Goal: Check status

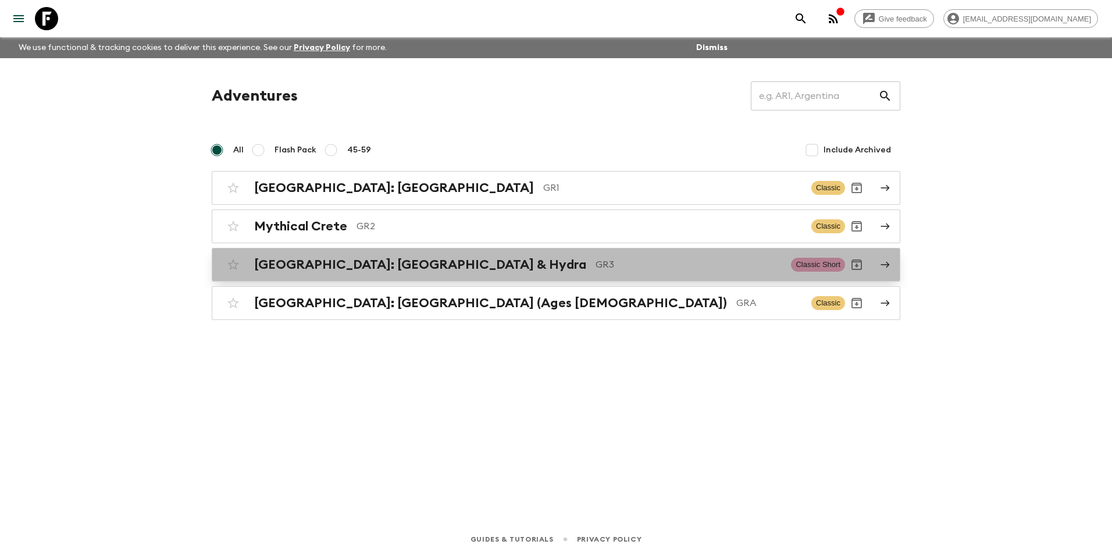
click at [342, 264] on h2 "[GEOGRAPHIC_DATA]: [GEOGRAPHIC_DATA] & Hydra" at bounding box center [420, 264] width 332 height 15
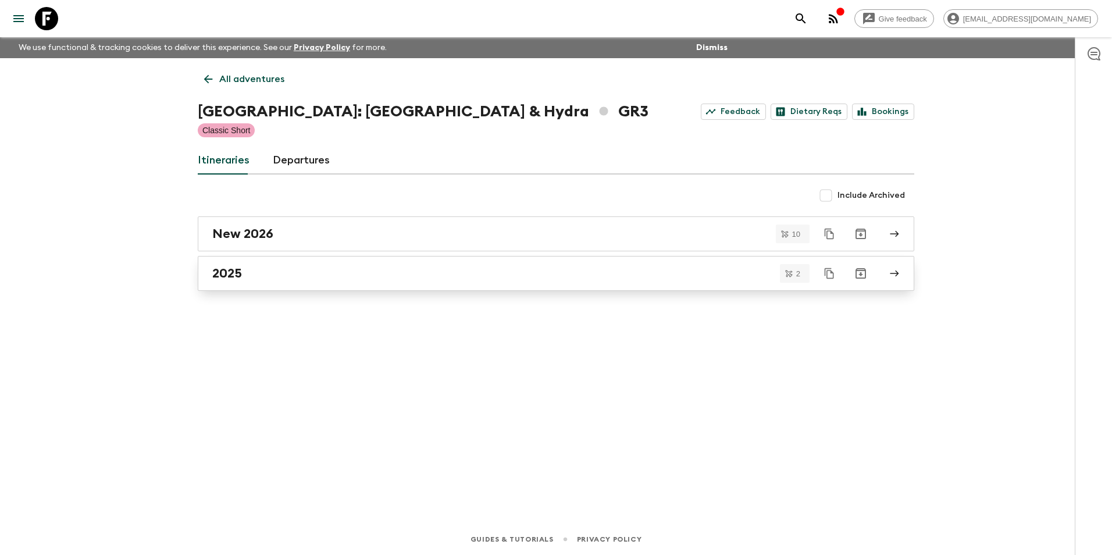
click at [226, 276] on h2 "2025" at bounding box center [227, 273] width 30 height 15
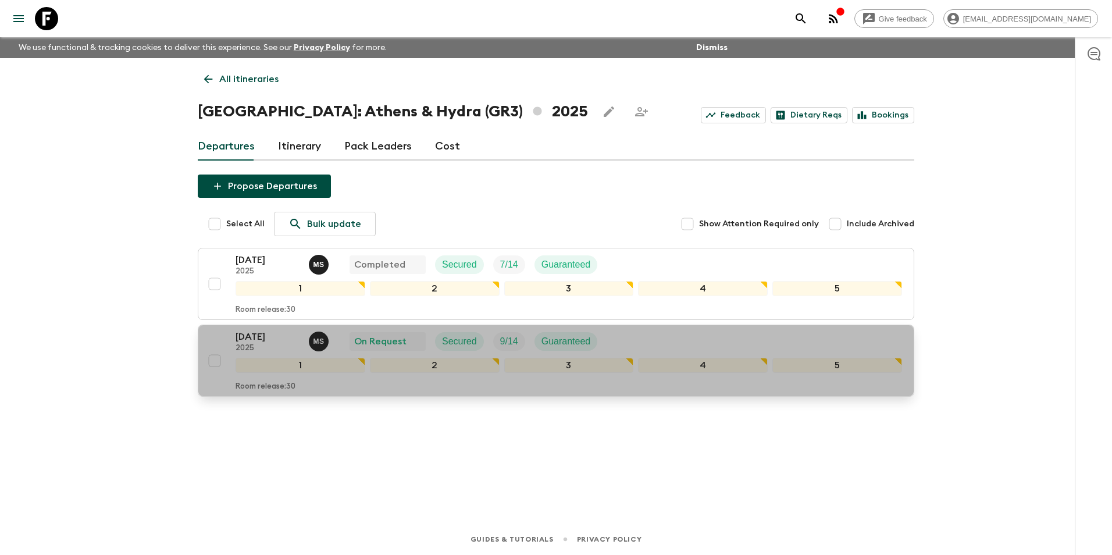
click at [266, 338] on p "[DATE]" at bounding box center [268, 337] width 64 height 14
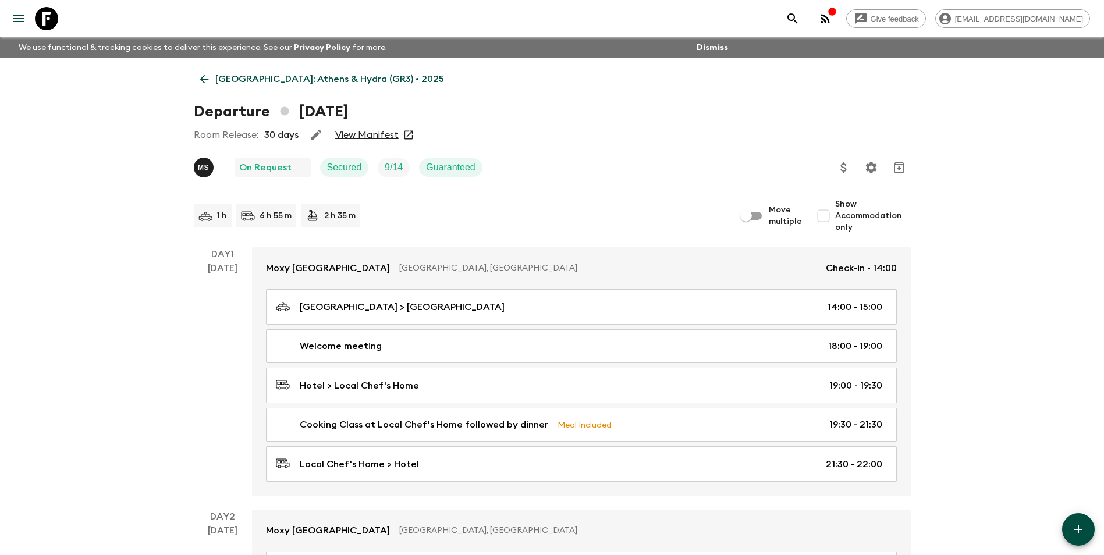
click at [378, 134] on link "View Manifest" at bounding box center [366, 135] width 63 height 12
